Goal: Task Accomplishment & Management: Manage account settings

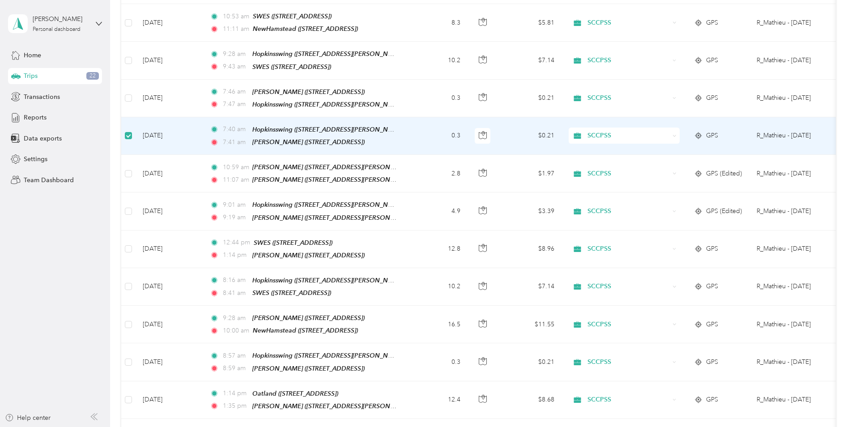
scroll to position [447, 0]
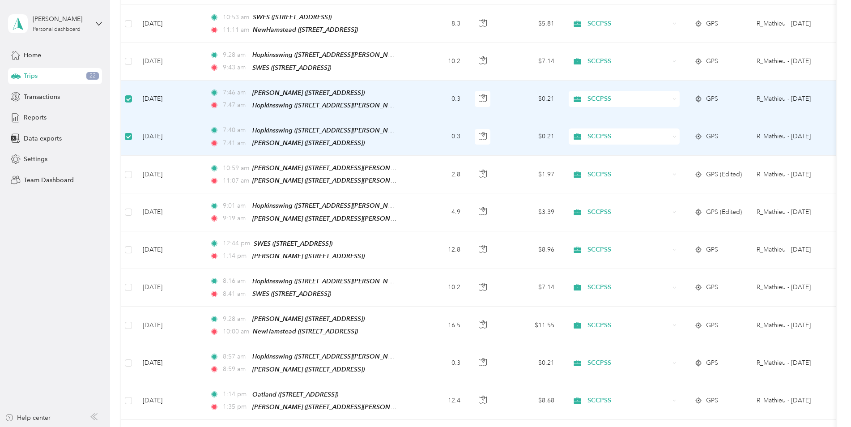
click at [674, 97] on icon at bounding box center [675, 99] width 4 height 4
click at [607, 121] on span "Personal" at bounding box center [632, 121] width 83 height 9
click at [672, 128] on div "SCCPSS" at bounding box center [624, 136] width 111 height 16
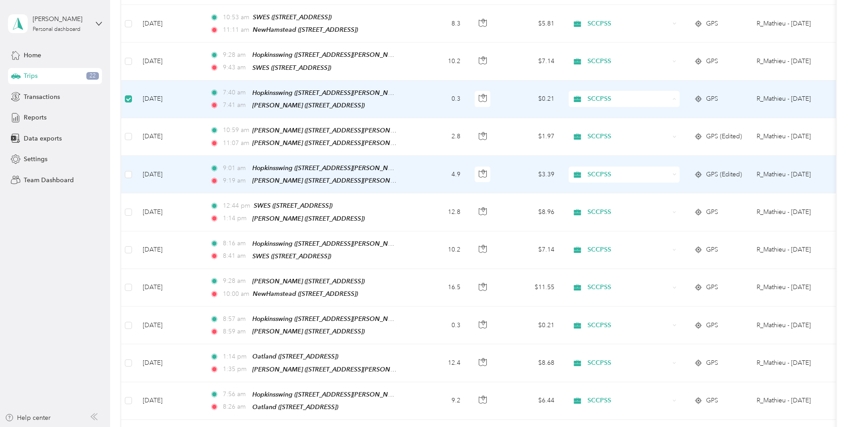
click at [610, 166] on div "SCCPSS" at bounding box center [624, 174] width 111 height 16
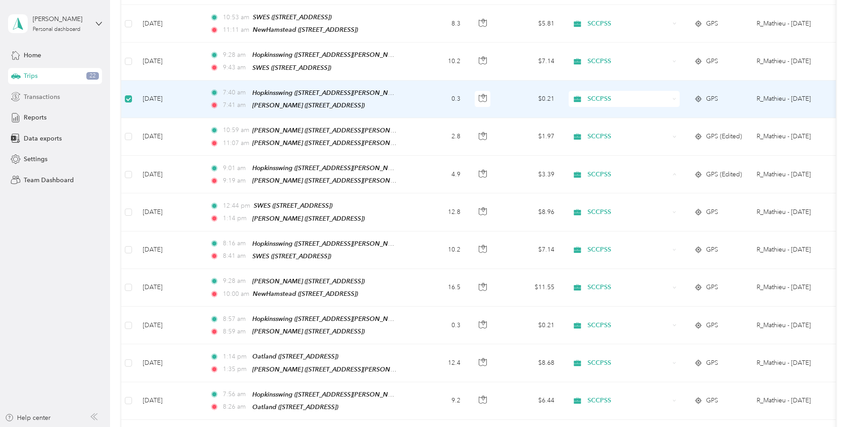
click at [97, 100] on div "Transactions" at bounding box center [55, 97] width 94 height 16
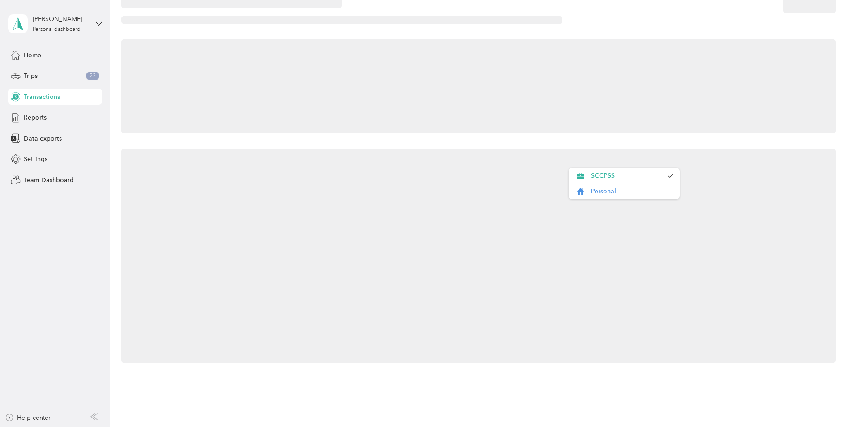
scroll to position [87, 0]
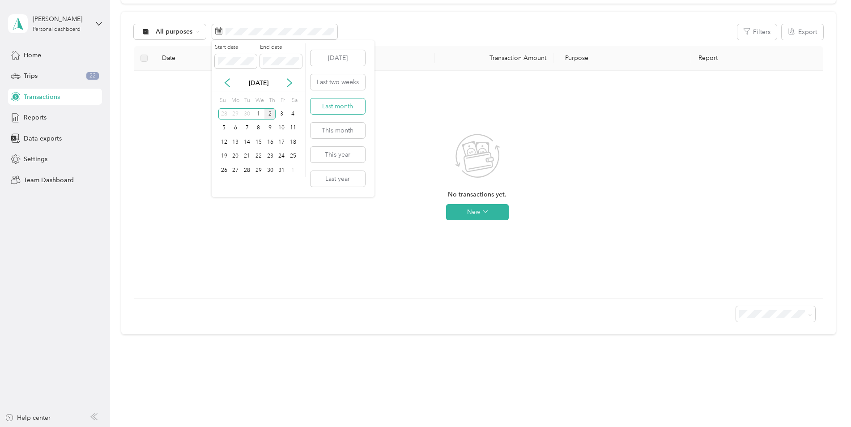
click at [339, 107] on button "Last month" at bounding box center [338, 106] width 55 height 16
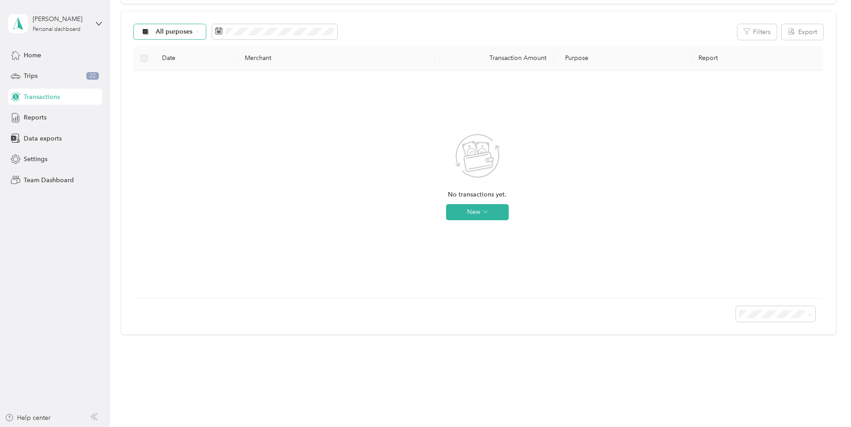
click at [199, 34] on div "All purposes" at bounding box center [170, 31] width 73 height 15
click at [174, 79] on span "SCCPSS" at bounding box center [177, 75] width 43 height 9
click at [23, 79] on div "Trips 22" at bounding box center [55, 76] width 94 height 16
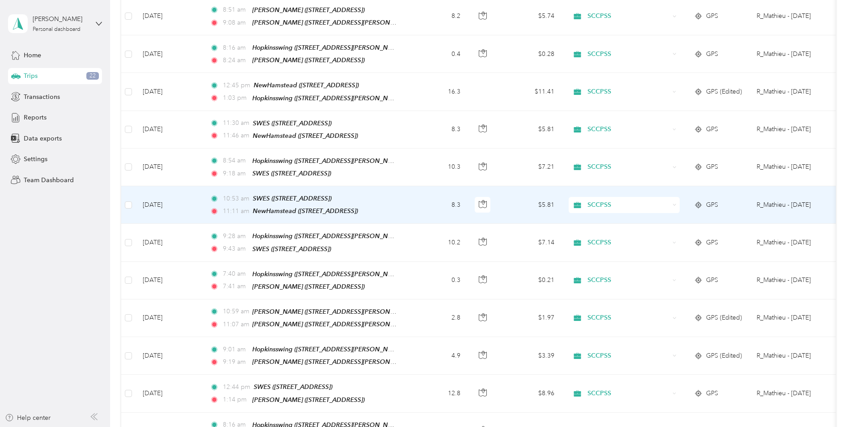
scroll to position [311, 0]
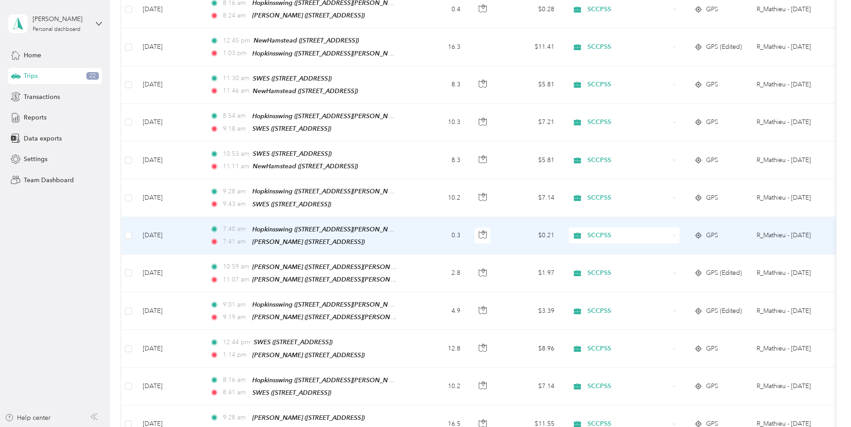
click at [672, 227] on div "SCCPSS" at bounding box center [624, 235] width 111 height 16
click at [601, 256] on span "Personal" at bounding box center [632, 258] width 83 height 9
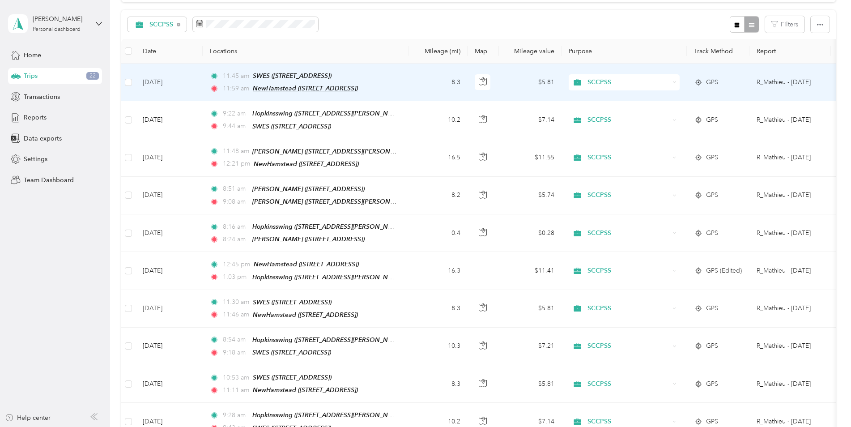
scroll to position [43, 0]
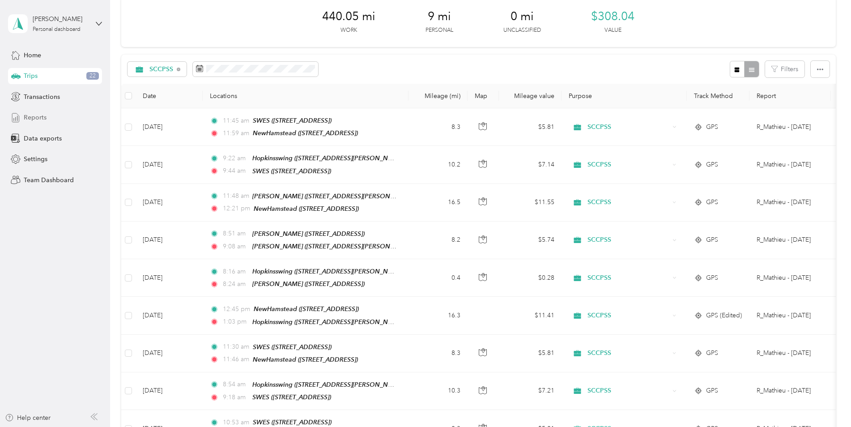
click at [38, 116] on span "Reports" at bounding box center [35, 117] width 23 height 9
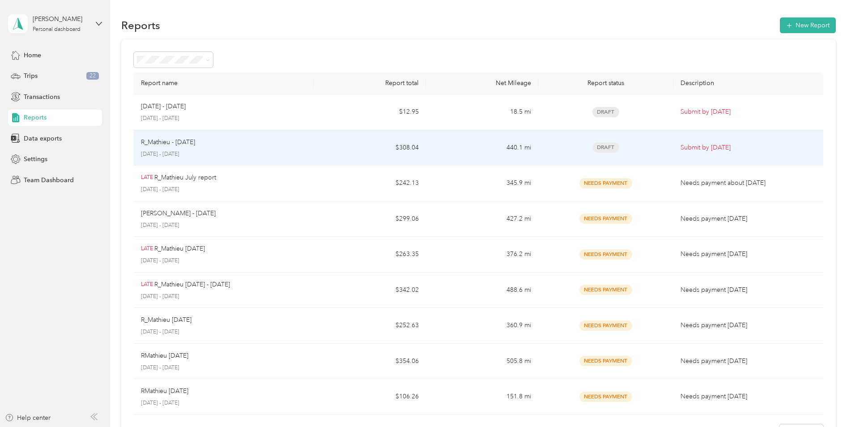
click at [218, 142] on div "R_Mathieu - [DATE]" at bounding box center [224, 142] width 166 height 10
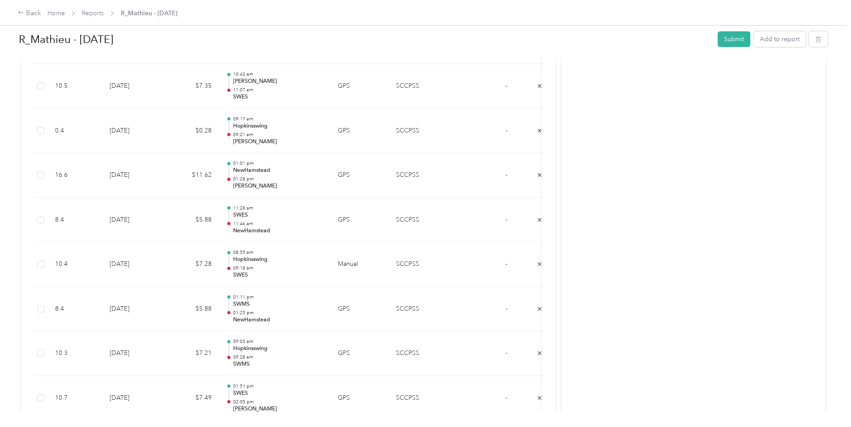
scroll to position [1701, 0]
click at [49, 14] on link "Home" at bounding box center [55, 13] width 17 height 8
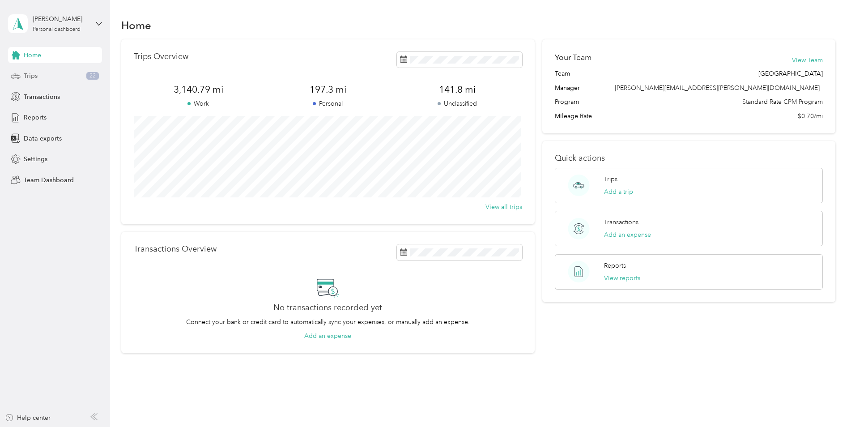
click at [33, 76] on span "Trips" at bounding box center [31, 75] width 14 height 9
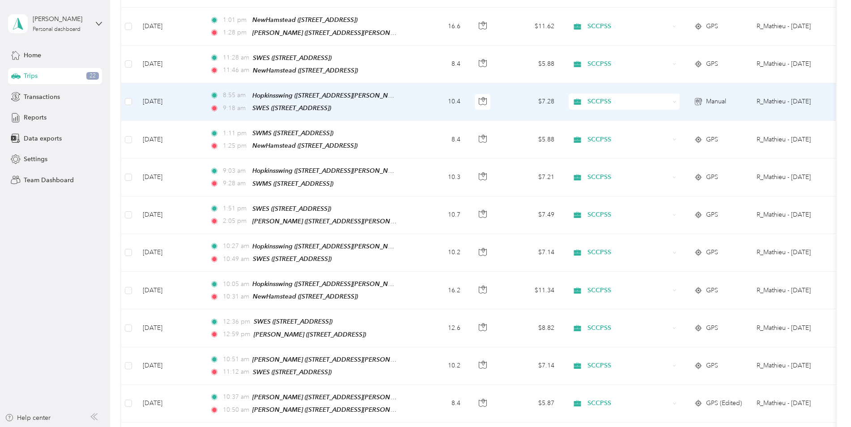
scroll to position [1343, 0]
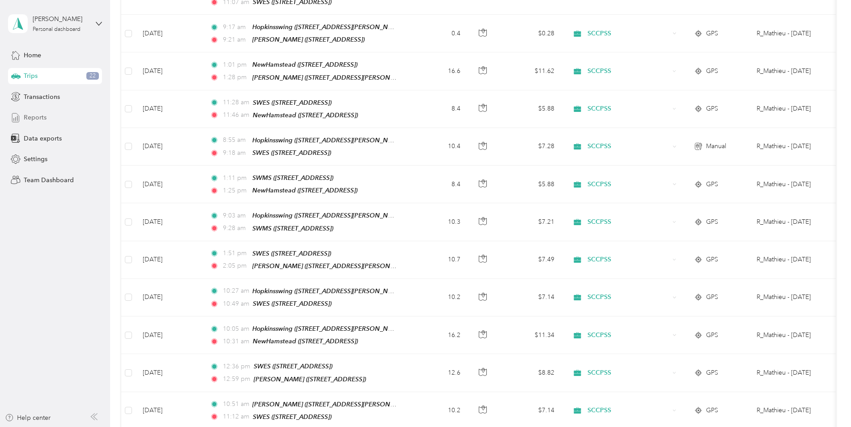
click at [37, 122] on div "Reports" at bounding box center [55, 118] width 94 height 16
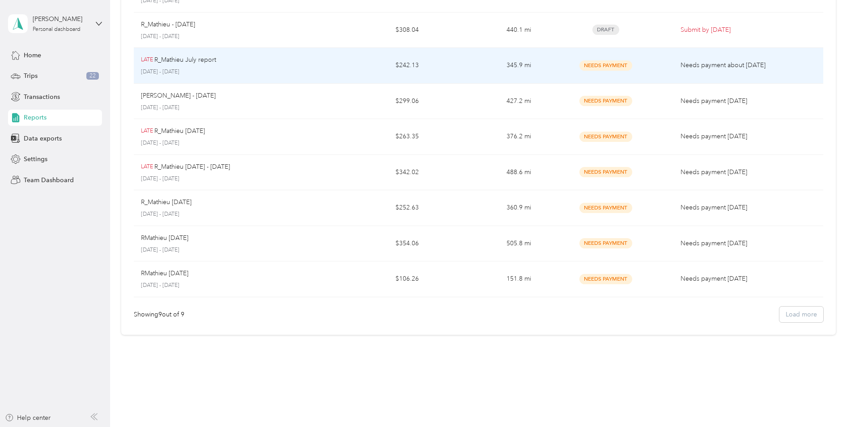
scroll to position [28, 0]
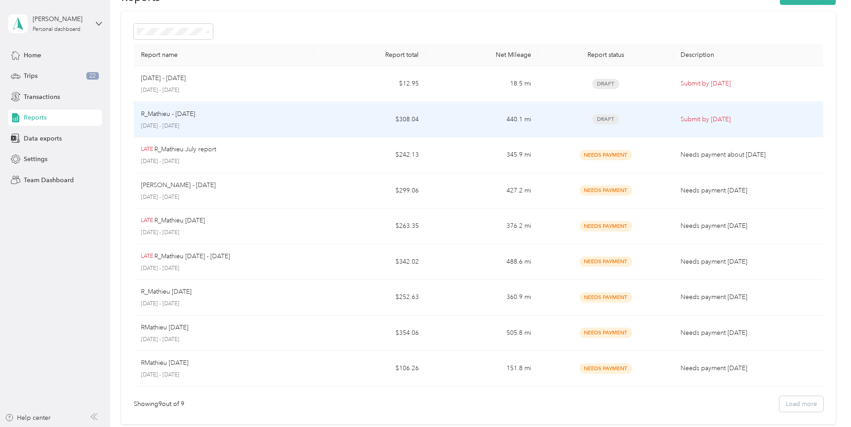
click at [247, 119] on div "R_Mathieu - Sep [DATE] - [DATE]" at bounding box center [224, 119] width 166 height 21
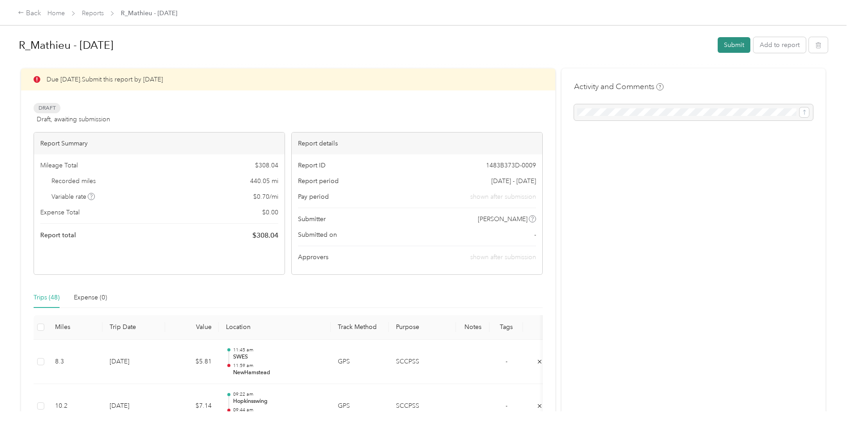
click at [731, 43] on button "Submit" at bounding box center [734, 45] width 33 height 16
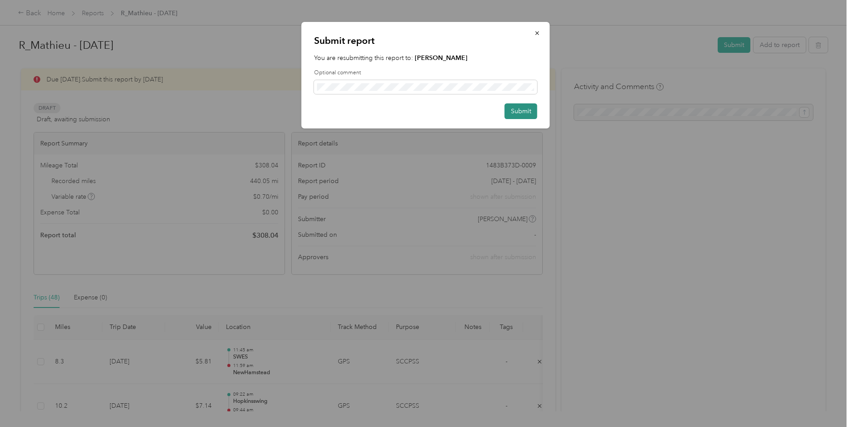
click at [527, 110] on button "Submit" at bounding box center [521, 111] width 33 height 16
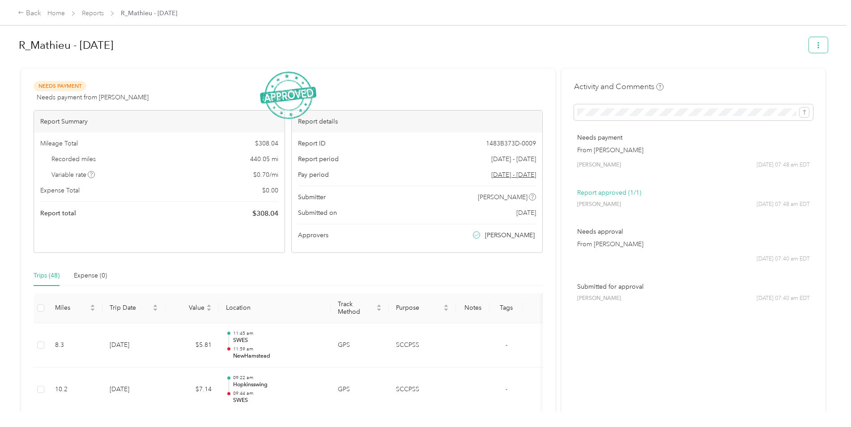
click at [816, 44] on icon "button" at bounding box center [818, 45] width 6 height 6
click at [796, 78] on span "Download" at bounding box center [791, 77] width 30 height 9
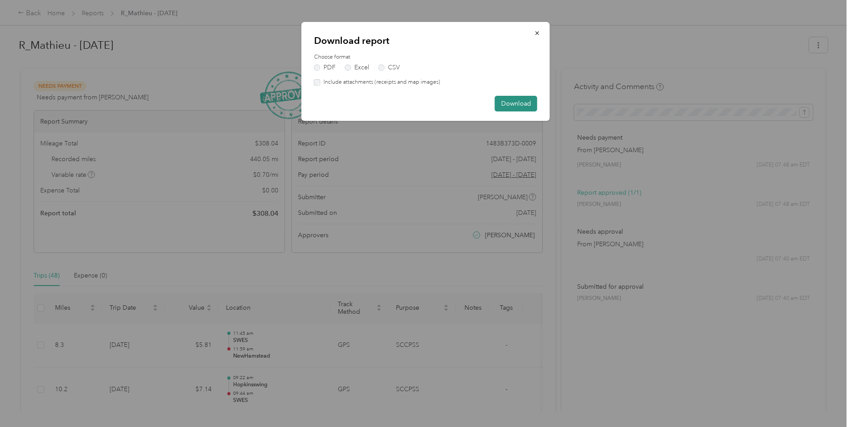
click at [524, 105] on button "Download" at bounding box center [516, 104] width 43 height 16
